Goal: Navigation & Orientation: Find specific page/section

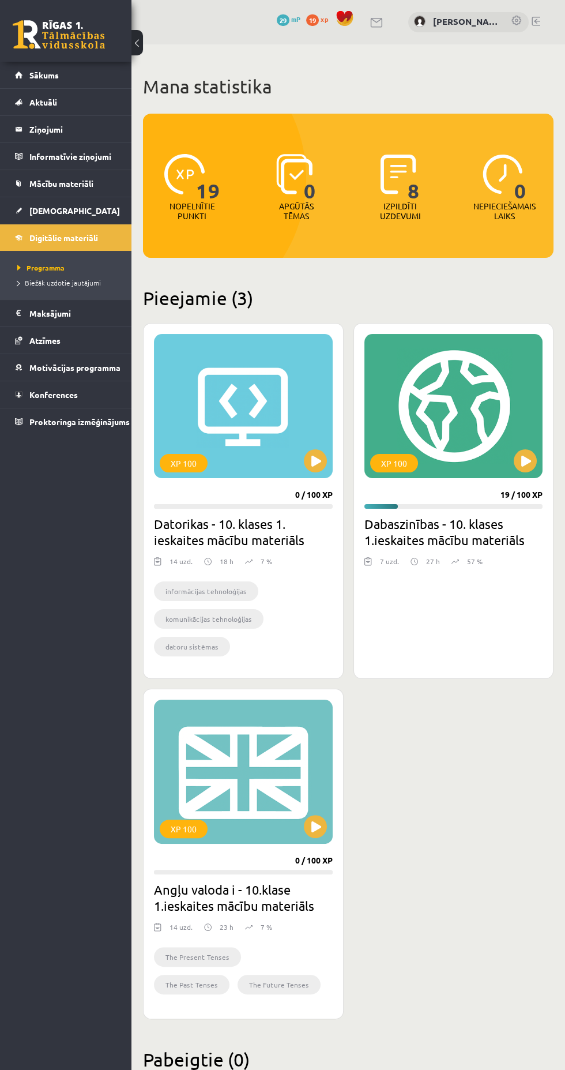
click at [91, 43] on link at bounding box center [59, 34] width 92 height 29
